Goal: Task Accomplishment & Management: Complete application form

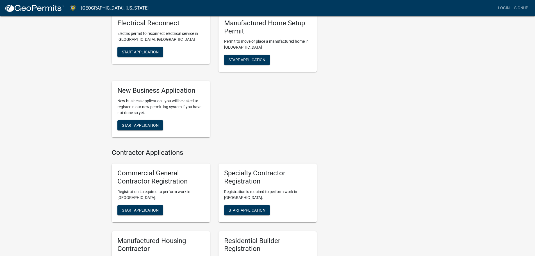
scroll to position [225, 0]
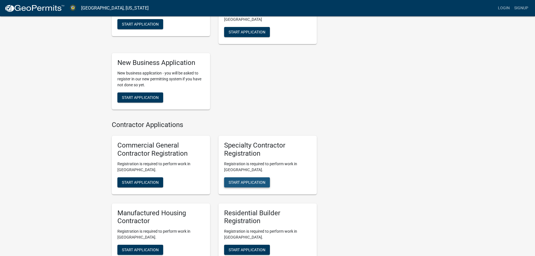
click at [240, 180] on span "Start Application" at bounding box center [247, 182] width 37 height 4
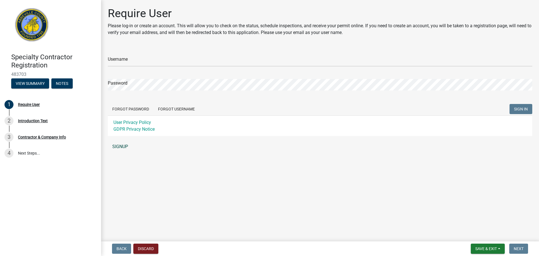
click at [122, 147] on link "SIGNUP" at bounding box center [320, 146] width 425 height 11
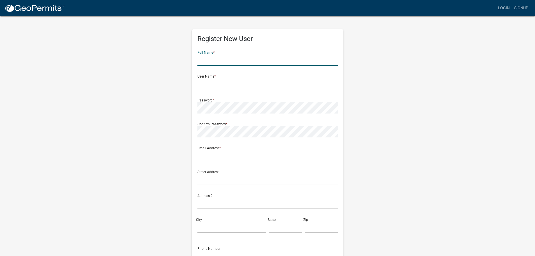
click at [218, 60] on input "text" at bounding box center [267, 60] width 140 height 12
type input "Eric Andrew Fensterer"
type input "[EMAIL_ADDRESS][DOMAIN_NAME]"
type input "300 Spindale Plaza Dr"
type input "Spindale"
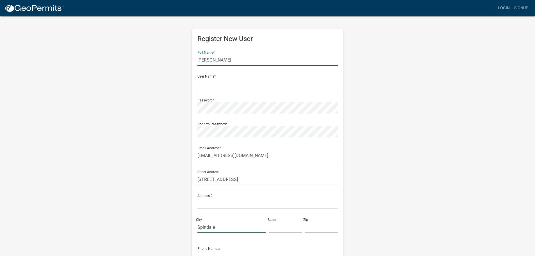
type input "NC"
type input "28160"
type input "8282892811"
click at [204, 82] on input "text" at bounding box center [267, 84] width 140 height 12
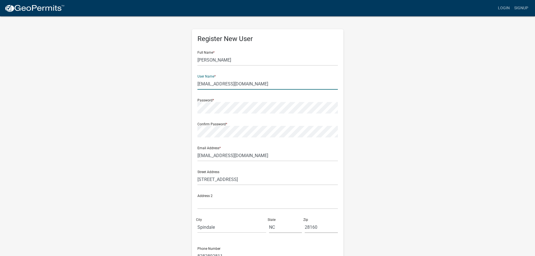
type input "[EMAIL_ADDRESS][DOMAIN_NAME]"
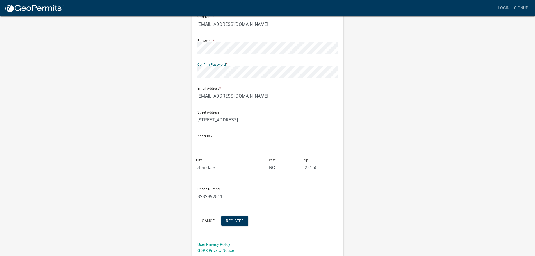
scroll to position [60, 0]
click at [230, 219] on span "Register" at bounding box center [235, 219] width 18 height 4
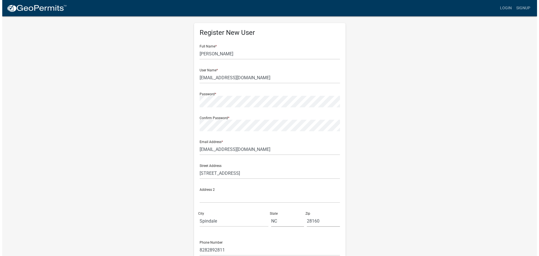
scroll to position [0, 0]
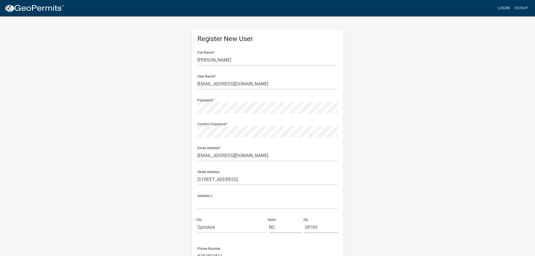
click at [506, 8] on link "Login" at bounding box center [504, 8] width 16 height 11
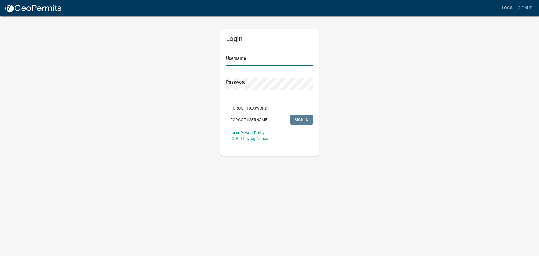
click at [246, 59] on input "Username" at bounding box center [269, 60] width 87 height 12
type input "[EMAIL_ADDRESS][DOMAIN_NAME]"
click at [301, 120] on span "SIGN IN" at bounding box center [302, 119] width 14 height 4
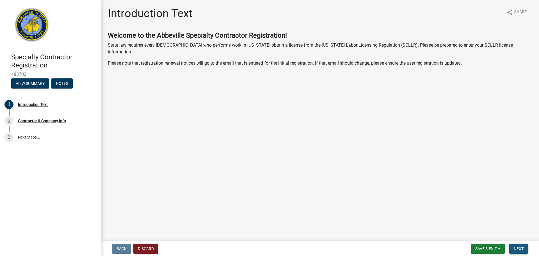
click at [515, 249] on span "Next" at bounding box center [519, 248] width 10 height 4
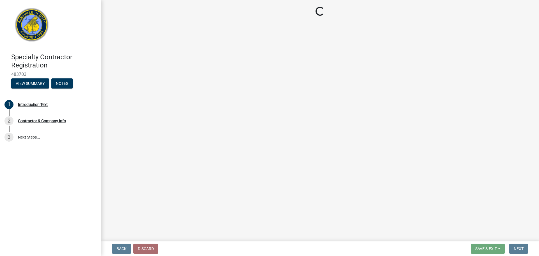
select select "NC"
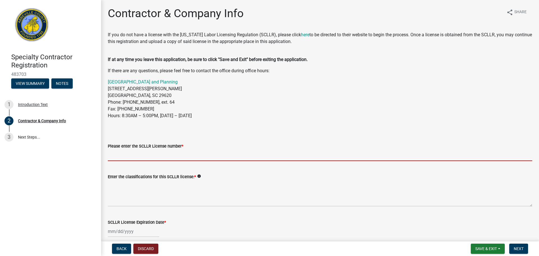
click at [115, 155] on input "Please enter the SCLLR License number *" at bounding box center [320, 155] width 425 height 12
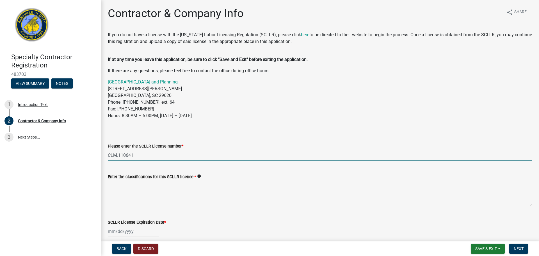
type input "CLM.110641"
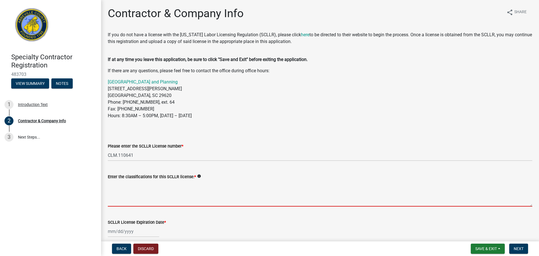
click at [116, 200] on textarea "Enter the classifications for this SCLLR license: *" at bounding box center [320, 193] width 425 height 26
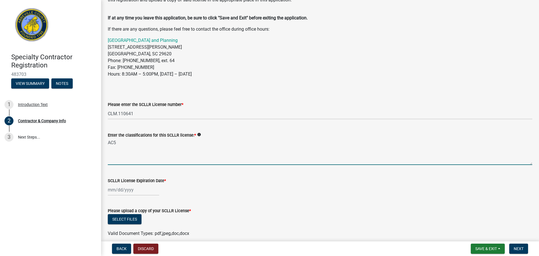
scroll to position [56, 0]
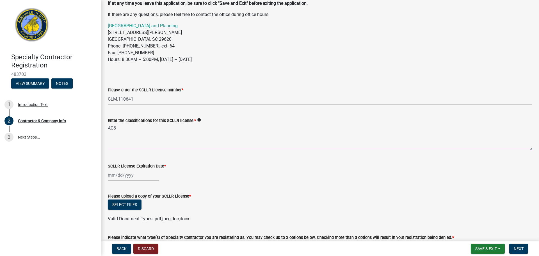
type textarea "AC5"
click at [121, 176] on div at bounding box center [133, 175] width 51 height 12
select select "9"
select select "2025"
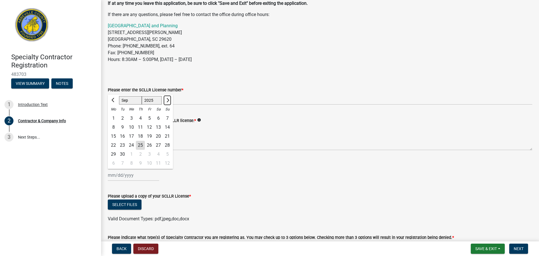
click at [167, 100] on span "Next month" at bounding box center [167, 100] width 4 height 4
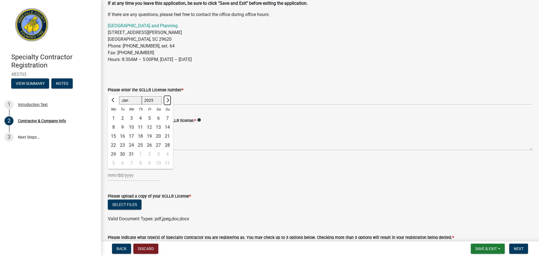
select select "2"
select select "2026"
click at [167, 100] on span "Next month" at bounding box center [167, 100] width 4 height 4
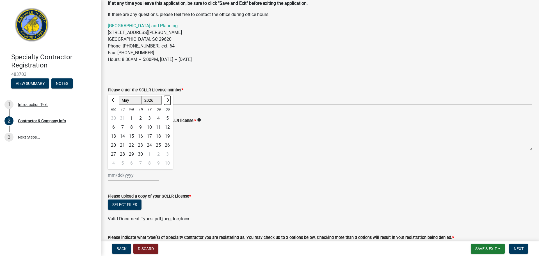
click at [167, 100] on span "Next month" at bounding box center [167, 100] width 4 height 4
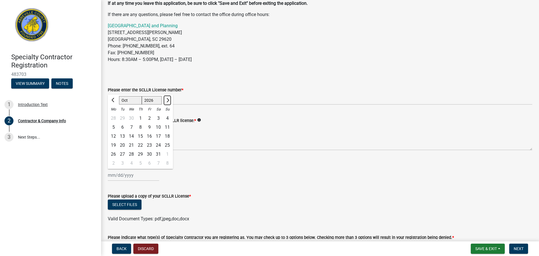
click at [167, 100] on span "Next month" at bounding box center [167, 100] width 4 height 4
select select "2"
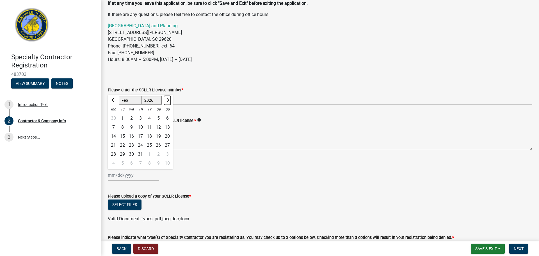
select select "2027"
click at [167, 100] on span "Next month" at bounding box center [167, 100] width 4 height 4
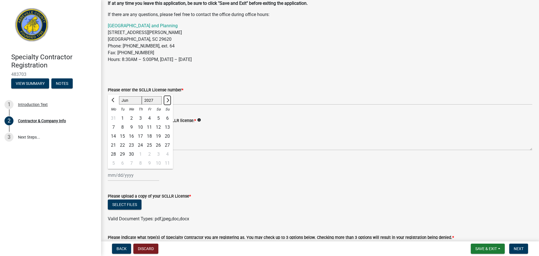
click at [167, 100] on span "Next month" at bounding box center [167, 100] width 4 height 4
click at [167, 101] on span "Next month" at bounding box center [167, 100] width 4 height 4
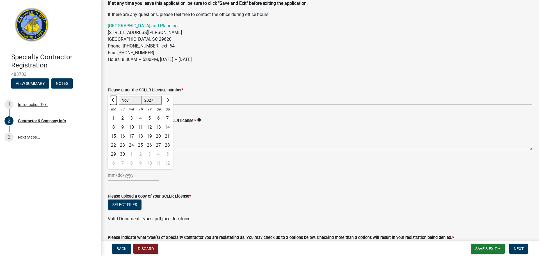
click at [113, 100] on span "Previous month" at bounding box center [113, 100] width 4 height 4
select select "10"
click at [166, 153] on div "31" at bounding box center [167, 154] width 9 height 9
type input "[DATE]"
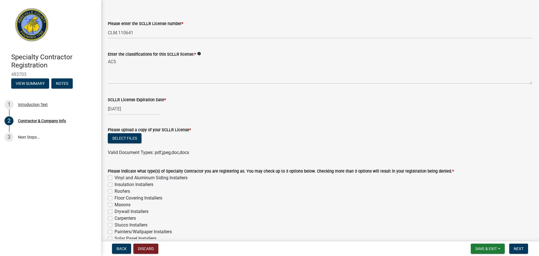
scroll to position [140, 0]
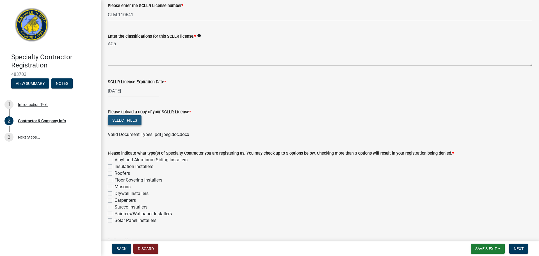
click at [129, 119] on button "Select files" at bounding box center [125, 120] width 34 height 10
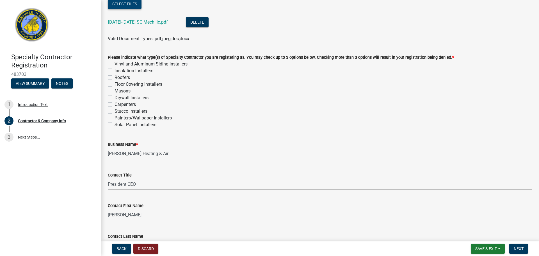
scroll to position [254, 0]
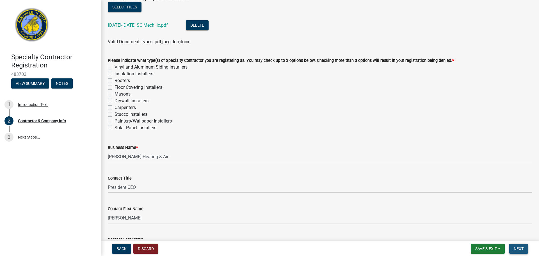
click at [521, 248] on span "Next" at bounding box center [519, 248] width 10 height 4
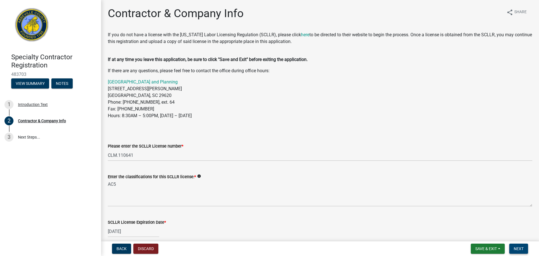
scroll to position [28, 0]
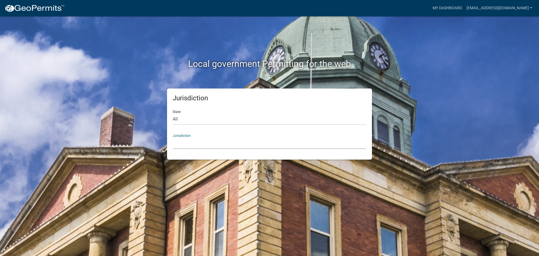
click at [183, 143] on select "[GEOGRAPHIC_DATA], [US_STATE] [GEOGRAPHIC_DATA], [US_STATE][PERSON_NAME][GEOGRA…" at bounding box center [270, 143] width 194 height 12
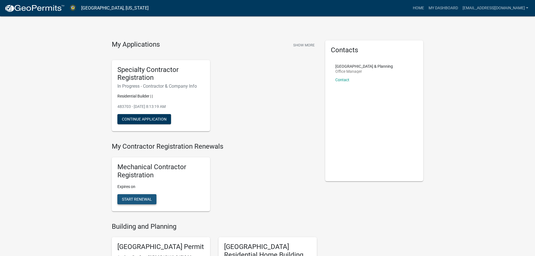
click at [137, 198] on span "Start Renewal" at bounding box center [137, 199] width 30 height 4
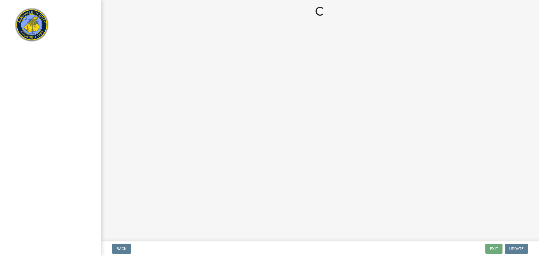
select select "NC"
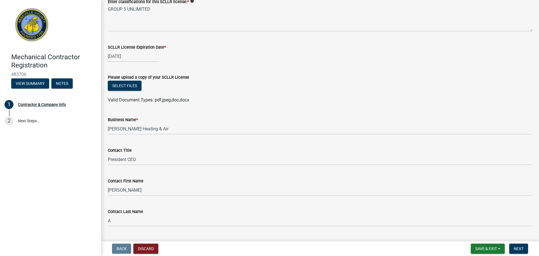
scroll to position [112, 0]
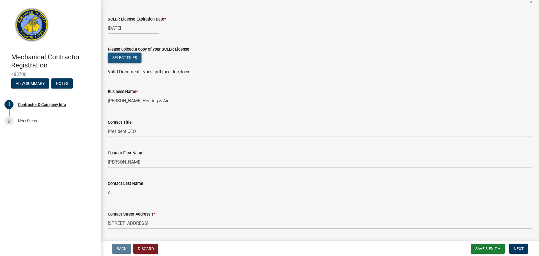
click at [121, 57] on button "Select files" at bounding box center [125, 58] width 34 height 10
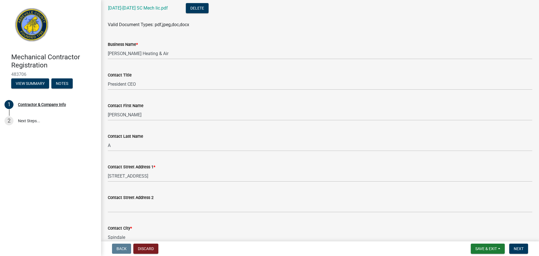
scroll to position [197, 0]
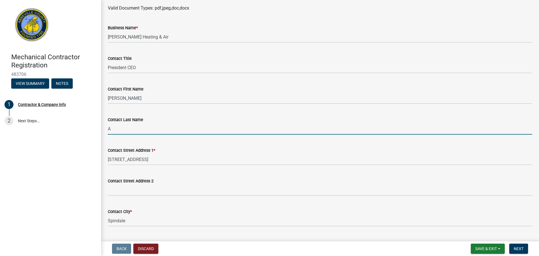
drag, startPoint x: 115, startPoint y: 128, endPoint x: 105, endPoint y: 129, distance: 10.1
click at [105, 129] on div "Contact Last Name A" at bounding box center [320, 121] width 433 height 26
type input "[PERSON_NAME]"
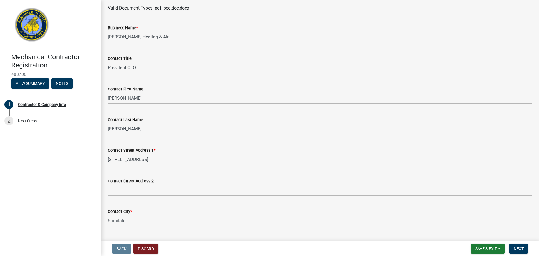
click at [193, 118] on div "Contact Last Name" at bounding box center [320, 119] width 425 height 7
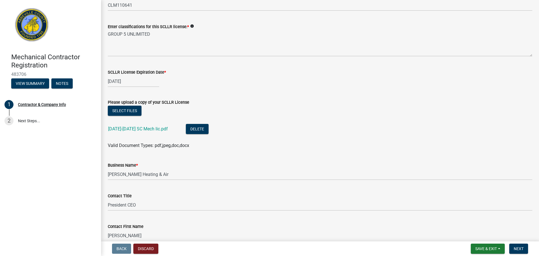
scroll to position [56, 0]
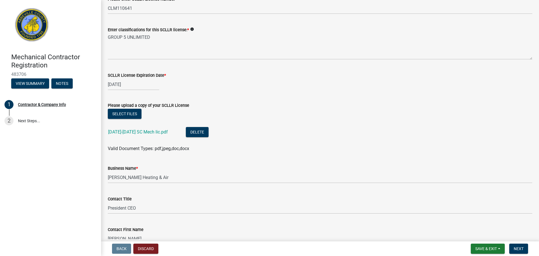
select select "10"
select select "2025"
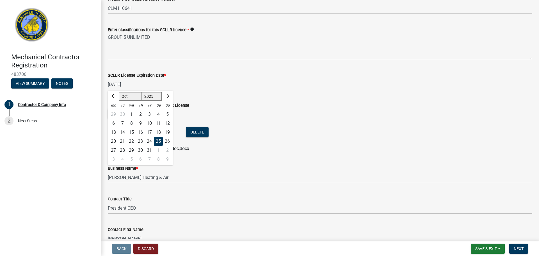
click at [131, 83] on input "[DATE]" at bounding box center [133, 85] width 51 height 12
click at [168, 97] on button "Next month" at bounding box center [167, 96] width 7 height 9
select select "1"
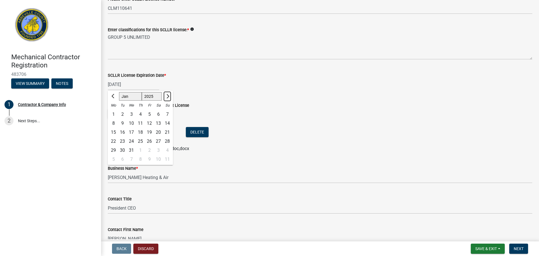
select select "2026"
click at [168, 97] on button "Next month" at bounding box center [167, 96] width 7 height 9
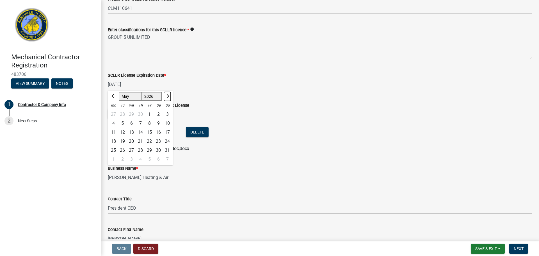
click at [168, 97] on button "Next month" at bounding box center [167, 96] width 7 height 9
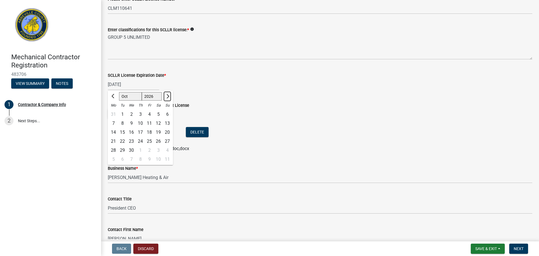
click at [168, 97] on button "Next month" at bounding box center [167, 96] width 7 height 9
click at [168, 98] on button "Next month" at bounding box center [167, 96] width 7 height 9
select select "1"
select select "2027"
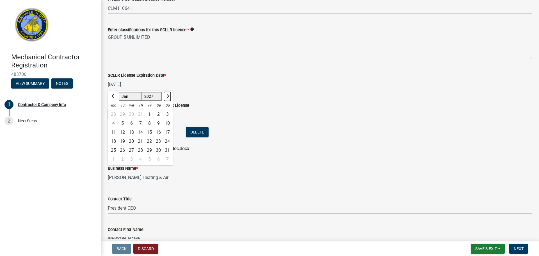
click at [168, 98] on button "Next month" at bounding box center [167, 96] width 7 height 9
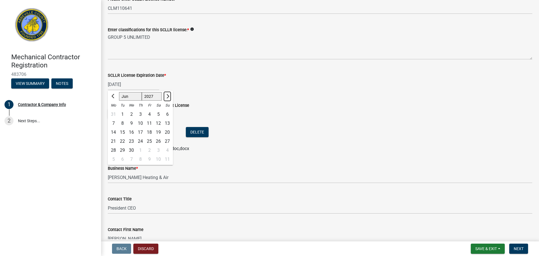
click at [168, 98] on button "Next month" at bounding box center [167, 96] width 7 height 9
select select "10"
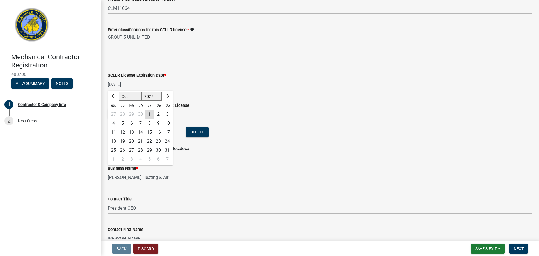
click at [166, 150] on div "31" at bounding box center [167, 150] width 9 height 9
type input "[DATE]"
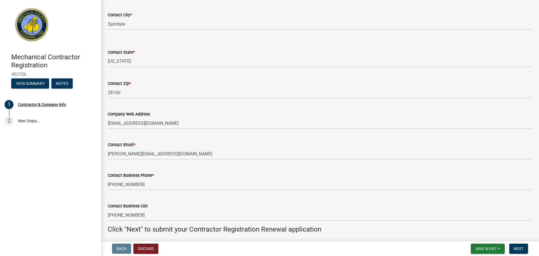
scroll to position [414, 0]
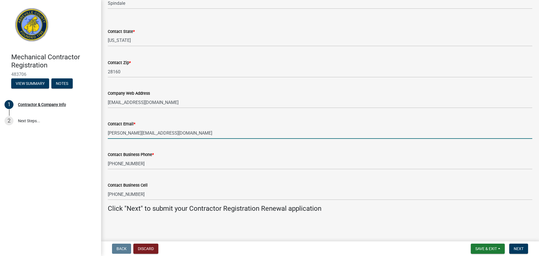
drag, startPoint x: 164, startPoint y: 133, endPoint x: 104, endPoint y: 132, distance: 60.4
click at [104, 132] on div "Contact Email * [PERSON_NAME][EMAIL_ADDRESS][DOMAIN_NAME]" at bounding box center [320, 126] width 433 height 26
type input "[EMAIL_ADDRESS][DOMAIN_NAME]"
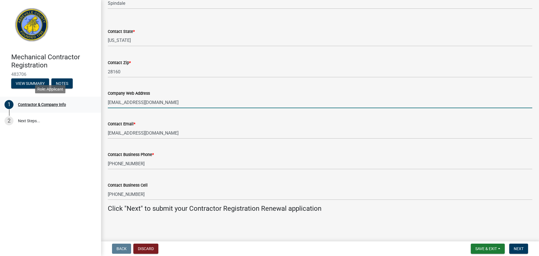
drag, startPoint x: 150, startPoint y: 102, endPoint x: 93, endPoint y: 98, distance: 57.1
click at [93, 98] on div "Mechanical Contractor Registration 483706 View Summary Notes 1 Contractor & Com…" at bounding box center [269, 128] width 539 height 256
drag, startPoint x: 133, startPoint y: 102, endPoint x: 136, endPoint y: 102, distance: 3.9
click at [136, 102] on input "[DOMAIN_NAME]" at bounding box center [320, 103] width 425 height 12
type input "[DOMAIN_NAME]"
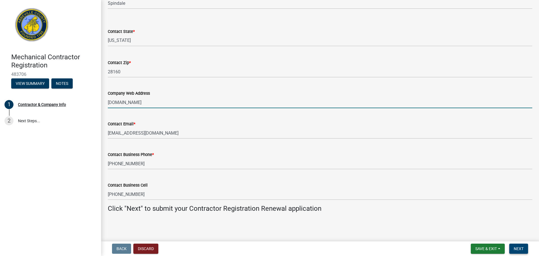
click at [520, 249] on span "Next" at bounding box center [519, 248] width 10 height 4
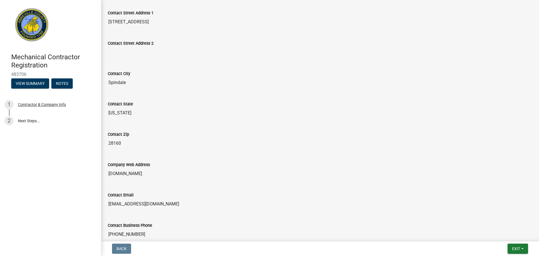
scroll to position [365, 0]
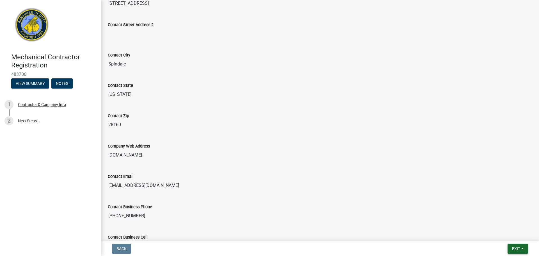
click at [517, 249] on span "Exit" at bounding box center [516, 248] width 8 height 4
click at [495, 218] on button "Save" at bounding box center [505, 220] width 45 height 13
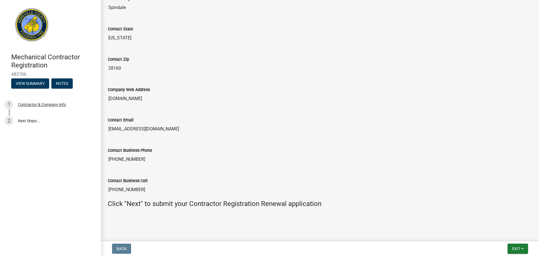
scroll to position [423, 0]
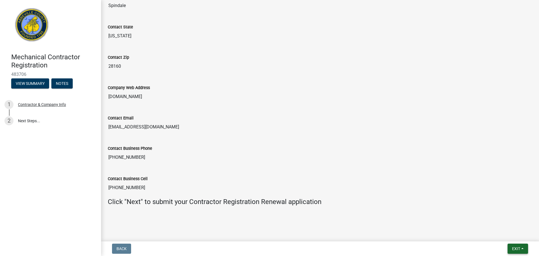
click at [515, 247] on span "Exit" at bounding box center [516, 248] width 8 height 4
click at [507, 232] on button "Save & Exit" at bounding box center [505, 233] width 45 height 13
